Goal: Information Seeking & Learning: Learn about a topic

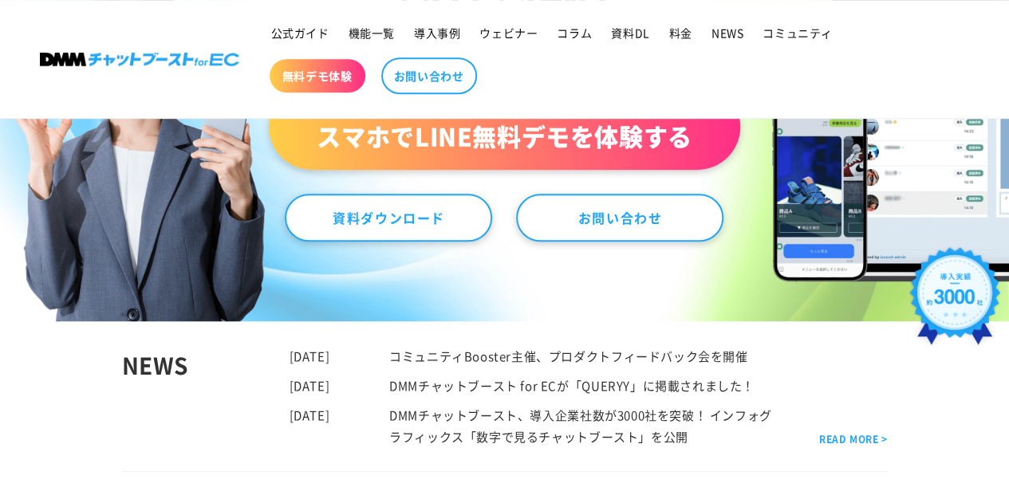
scroll to position [344, 0]
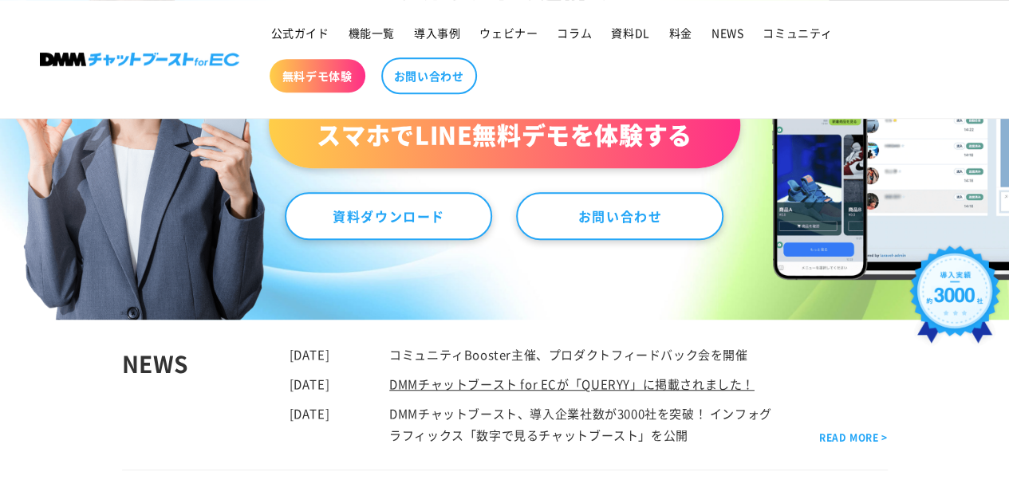
drag, startPoint x: 0, startPoint y: 0, endPoint x: 616, endPoint y: 380, distance: 723.3
click at [616, 380] on link "DMMチャットブースト for ECが「QUERYY」に掲載されました！" at bounding box center [571, 384] width 365 height 17
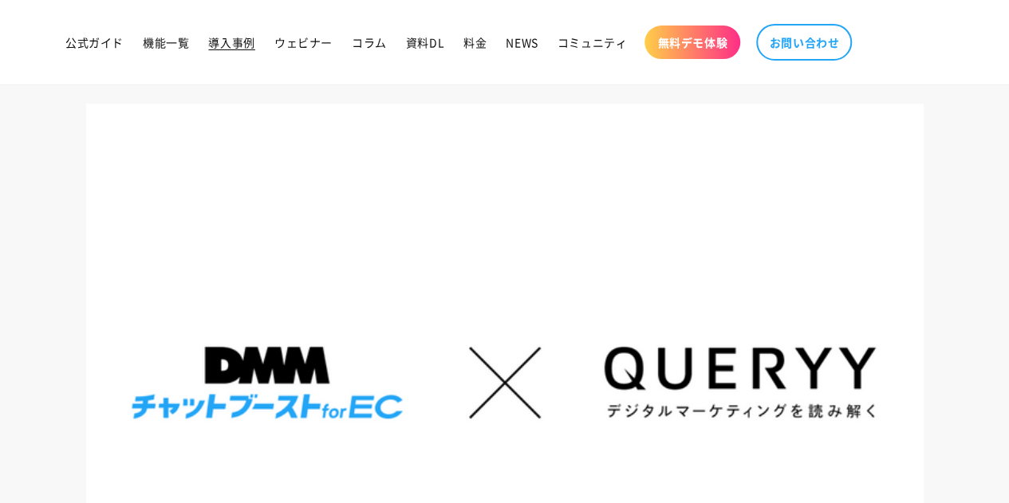
click at [241, 48] on span "導入事例" at bounding box center [231, 42] width 46 height 14
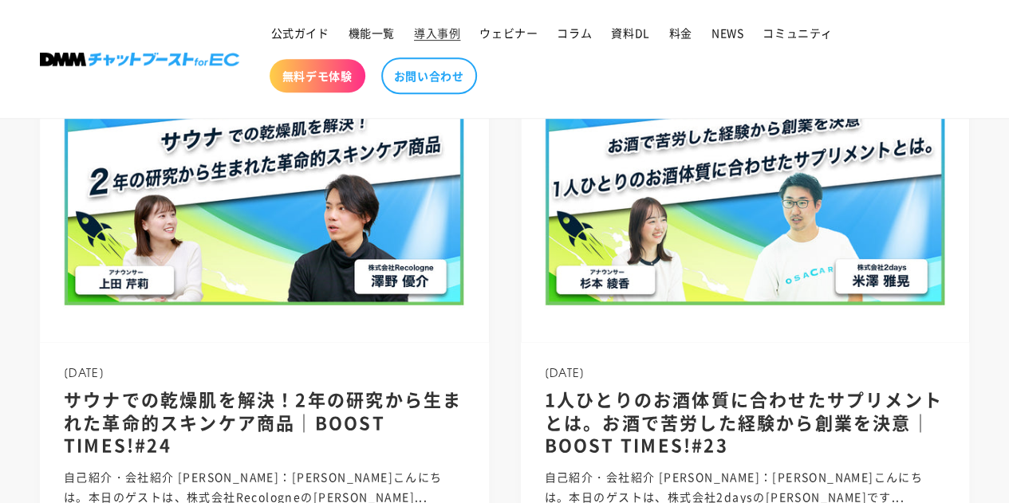
scroll to position [371, 0]
